Goal: Task Accomplishment & Management: Use online tool/utility

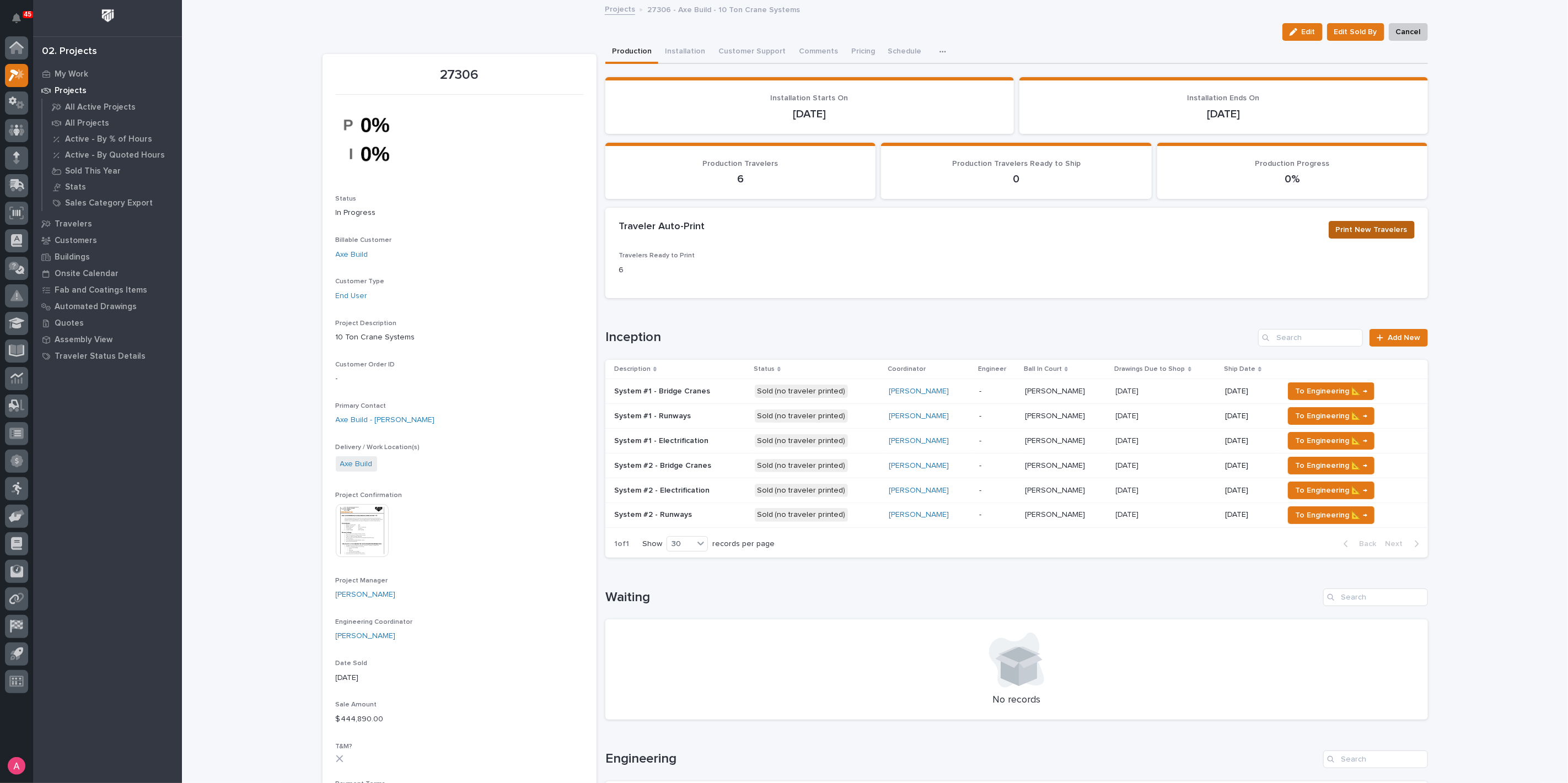
click at [1370, 231] on span "Print New Travelers" at bounding box center [1371, 230] width 71 height 13
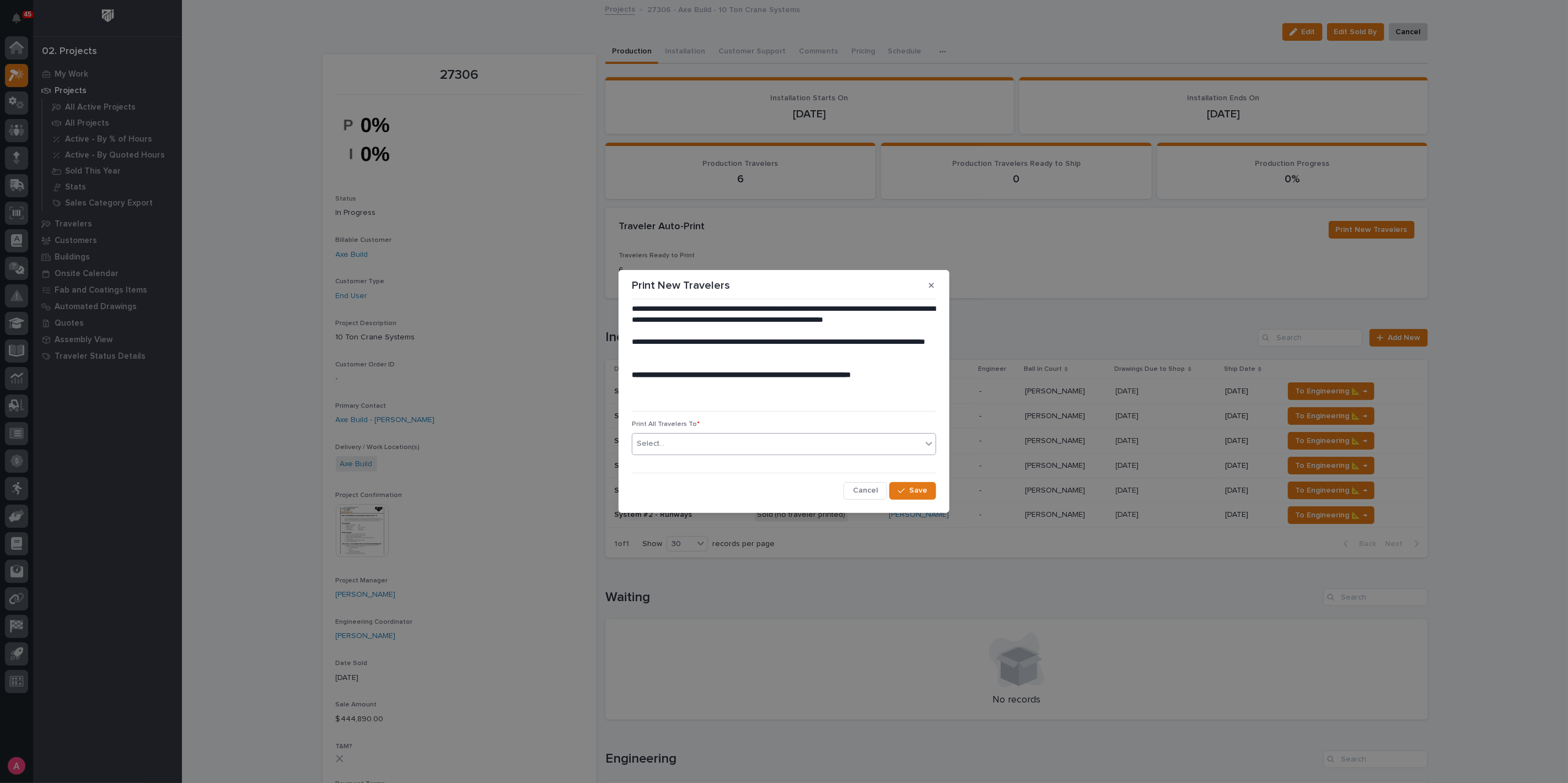
click at [706, 440] on div "Select..." at bounding box center [777, 444] width 289 height 18
click at [750, 460] on div "Shared Traveler Printer" at bounding box center [784, 465] width 303 height 19
click at [922, 493] on span "Save" at bounding box center [918, 491] width 18 height 10
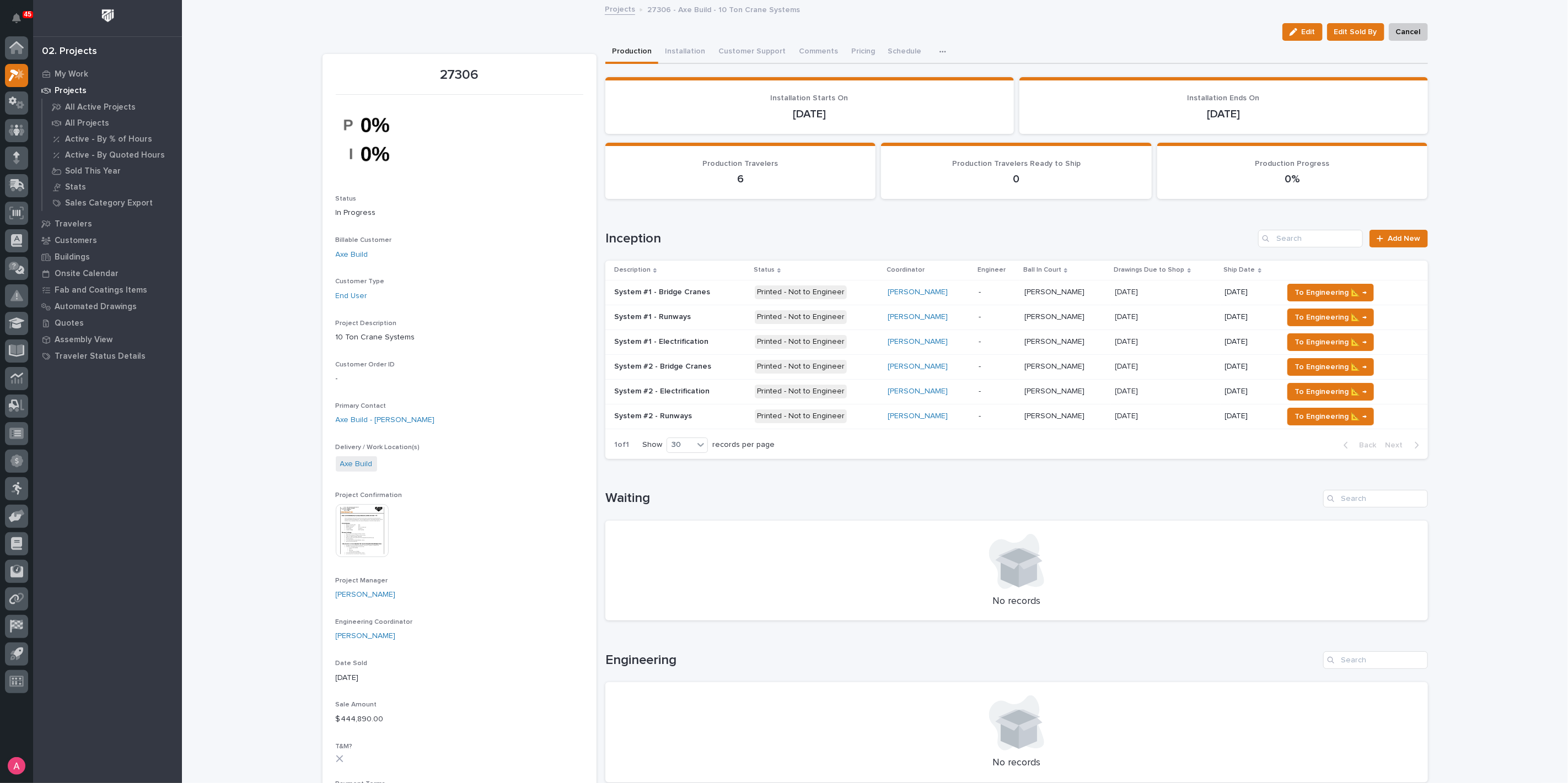
click at [753, 495] on h1 "Waiting" at bounding box center [962, 498] width 713 height 16
click at [13, 97] on icon at bounding box center [17, 103] width 16 height 13
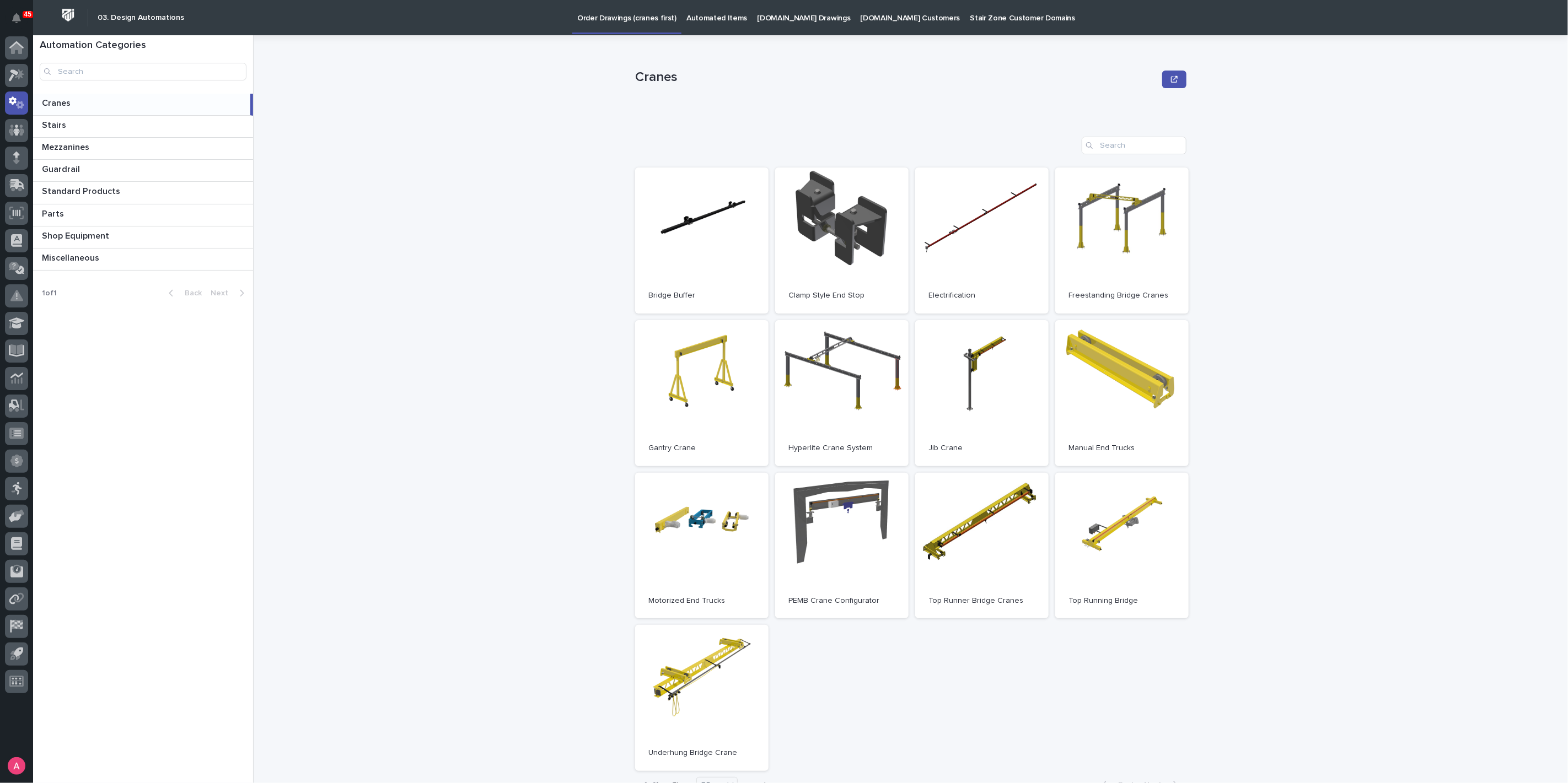
click at [495, 432] on div "Cranes Cranes Sorry, there was an error saving your record. Please try again. P…" at bounding box center [917, 410] width 1301 height 748
click at [500, 408] on div "Cranes Cranes Sorry, there was an error saving your record. Please try again. P…" at bounding box center [917, 410] width 1301 height 748
click at [327, 236] on div "Cranes Cranes Sorry, there was an error saving your record. Please try again. P…" at bounding box center [917, 410] width 1301 height 748
click at [87, 370] on div "Automation Categories Cranes Cranes Stairs Stairs Mezzanines Mezzanines Guardra…" at bounding box center [143, 410] width 220 height 748
click at [309, 229] on div "Cranes Cranes Sorry, there was an error saving your record. Please try again. P…" at bounding box center [917, 410] width 1301 height 748
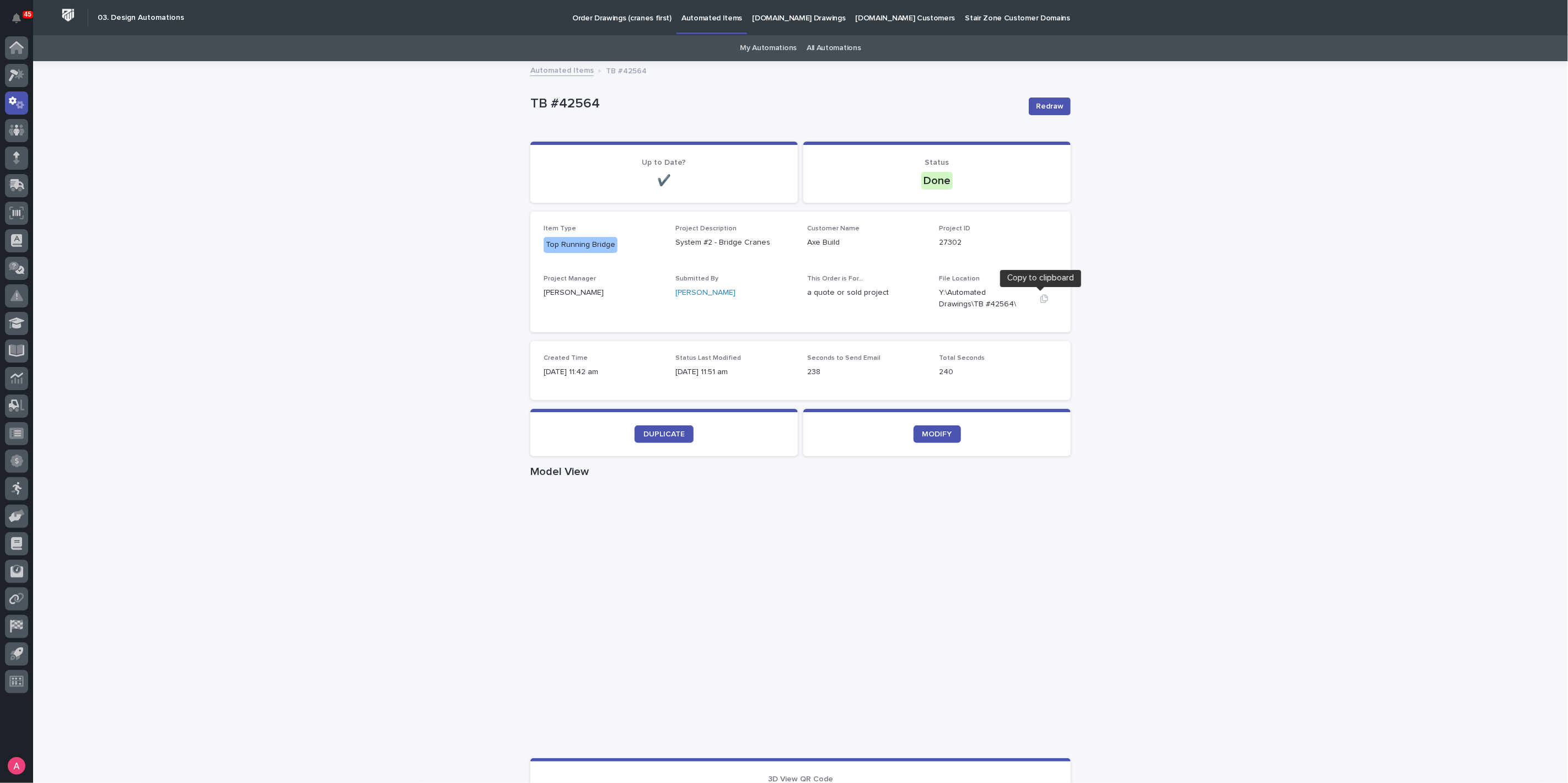
click at [1042, 298] on icon "button" at bounding box center [1044, 298] width 9 height 9
